Goal: Find specific page/section

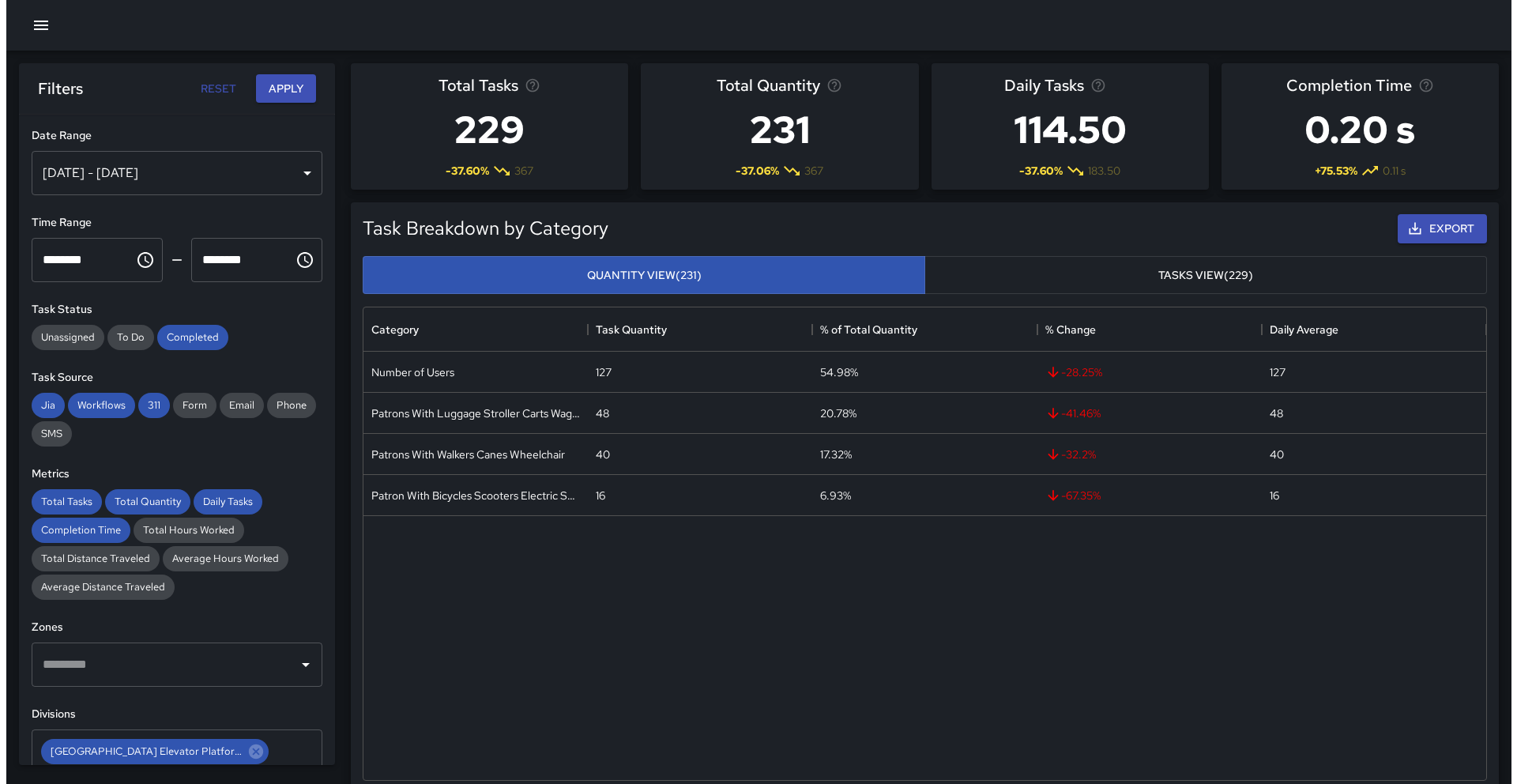
scroll to position [460, 1112]
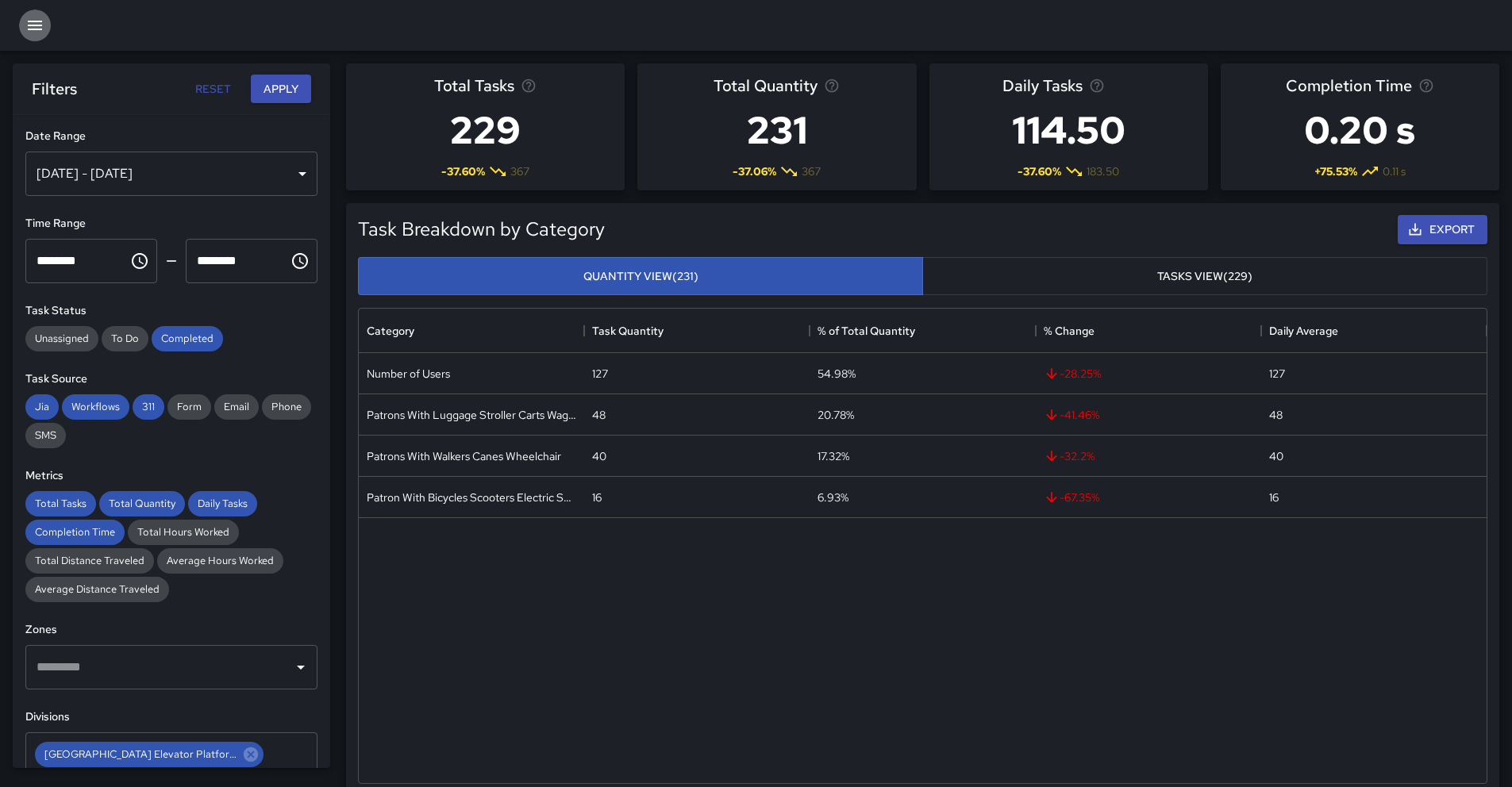
click at [33, 26] on icon "button" at bounding box center [35, 25] width 19 height 19
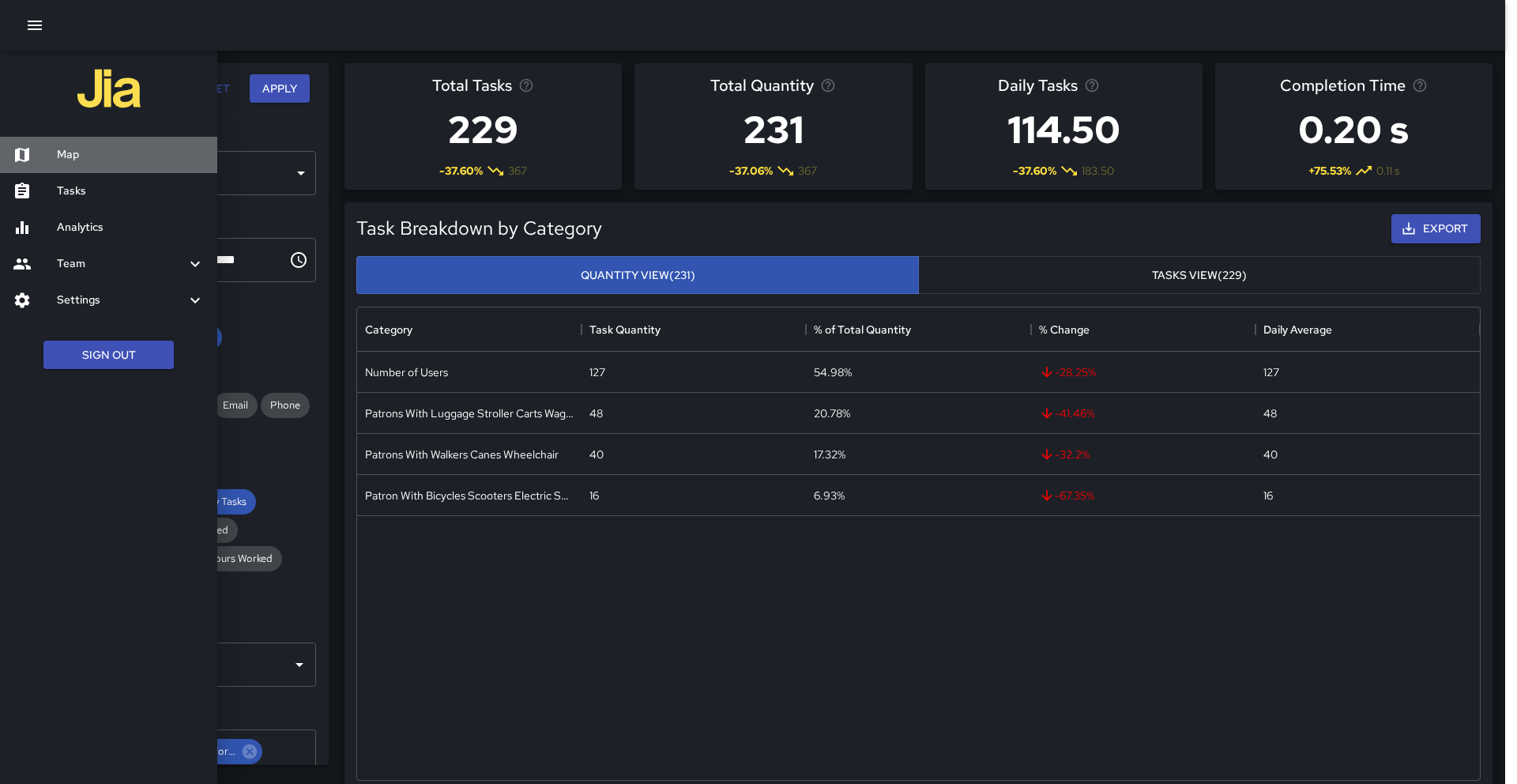
click at [93, 152] on h6 "Map" at bounding box center [130, 155] width 147 height 17
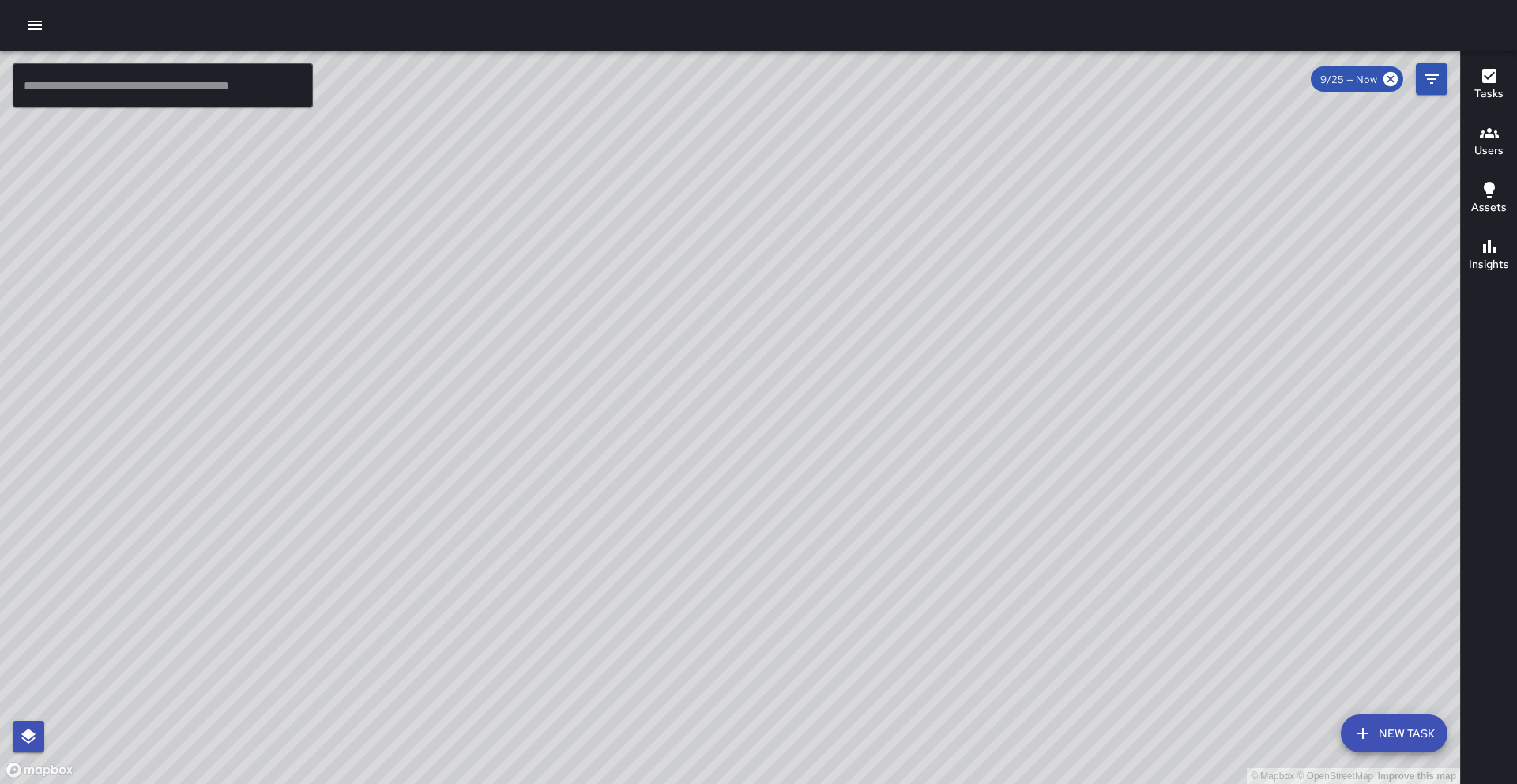
click at [1494, 157] on h6 "Users" at bounding box center [1489, 151] width 29 height 17
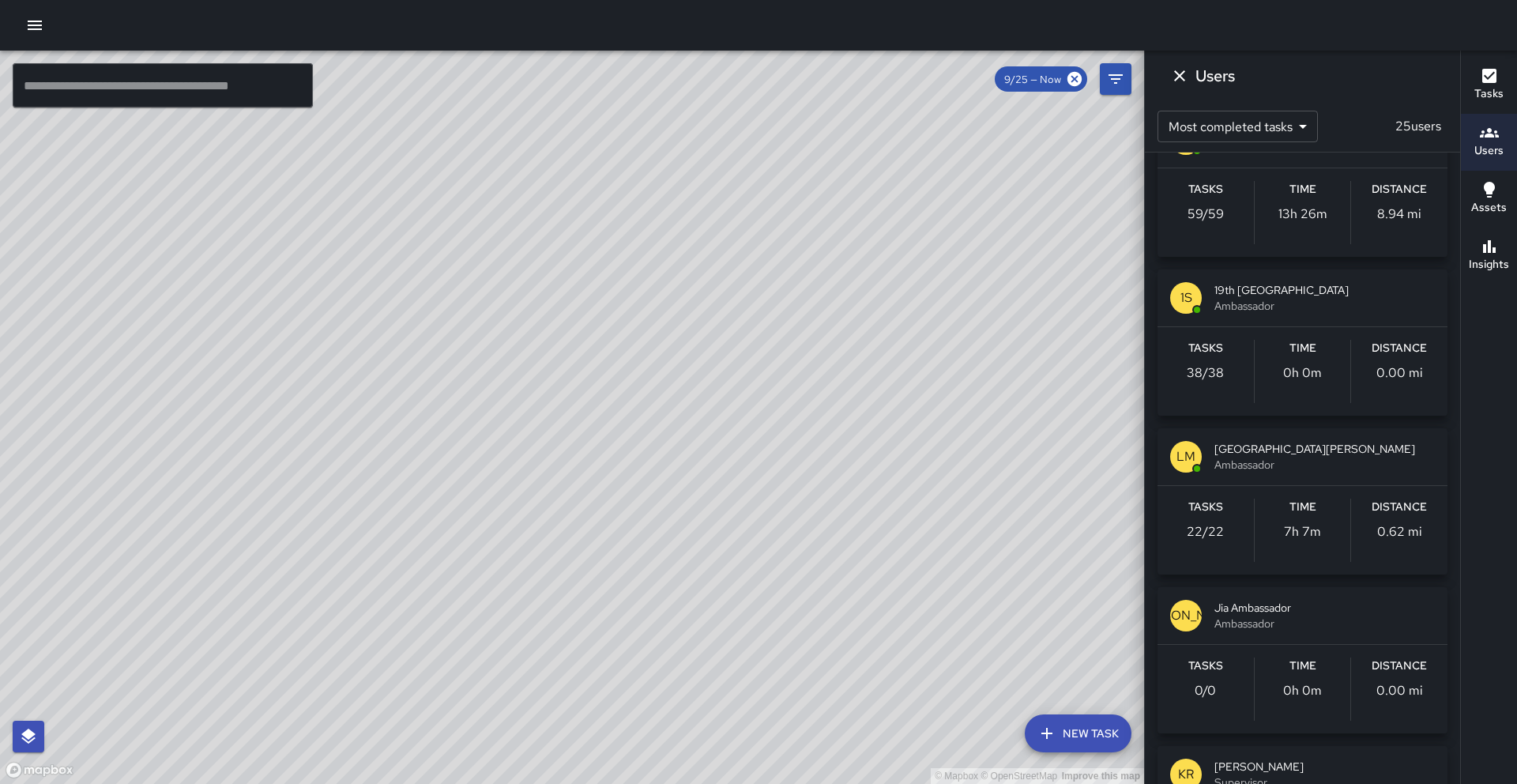
scroll to position [1195, 0]
